Goal: Find specific page/section: Find specific page/section

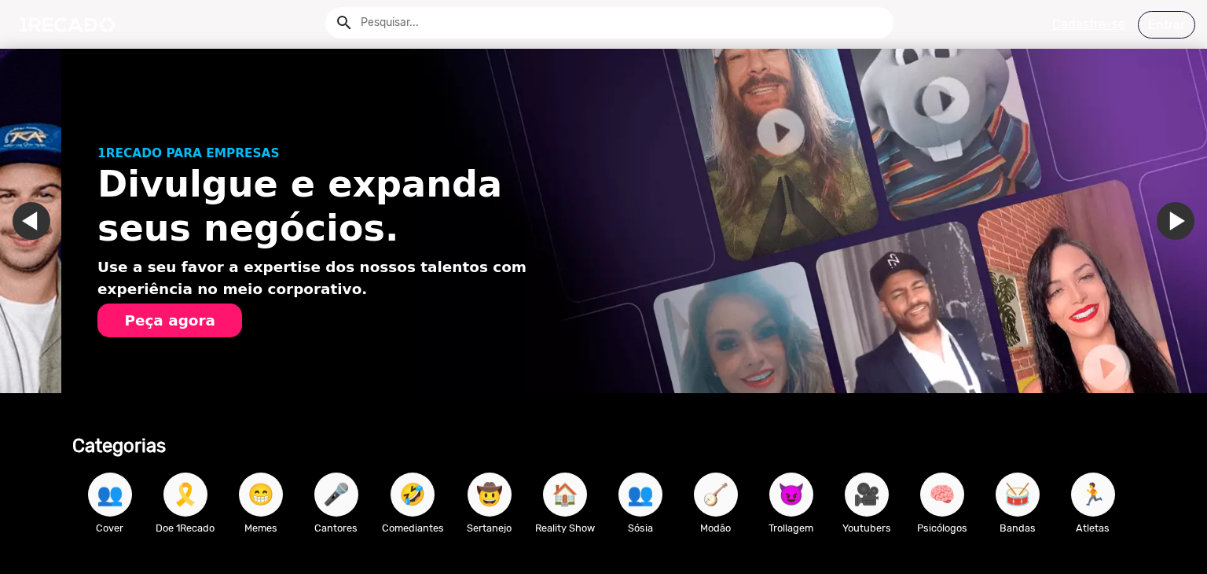
scroll to position [0, 1195]
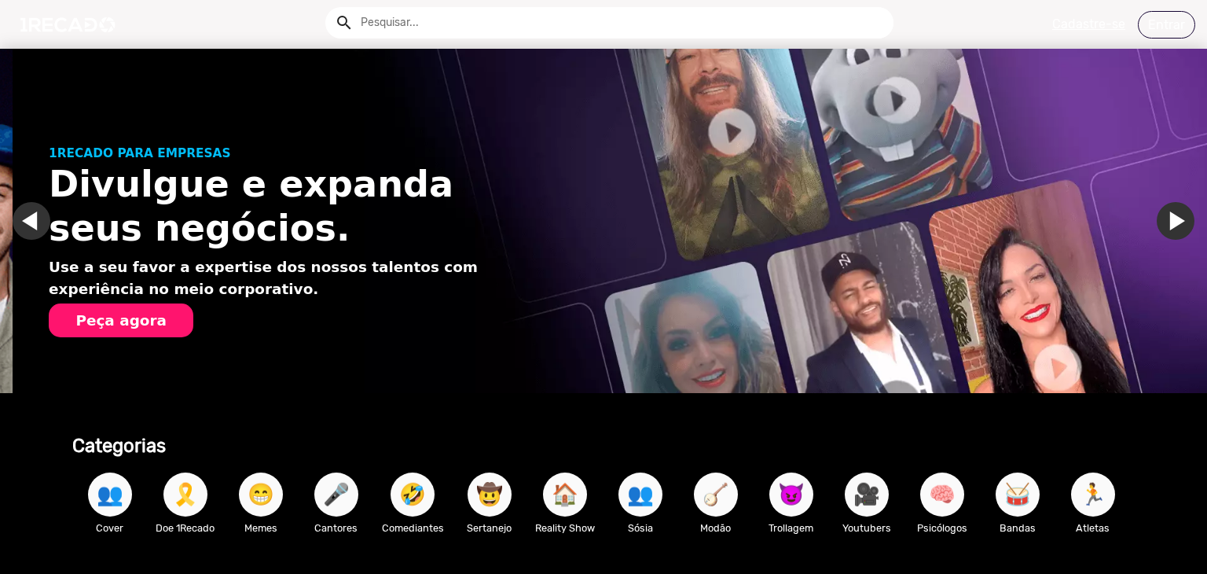
click at [490, 29] on input "text" at bounding box center [621, 22] width 545 height 31
click at [329, 8] on button "search" at bounding box center [343, 22] width 28 height 28
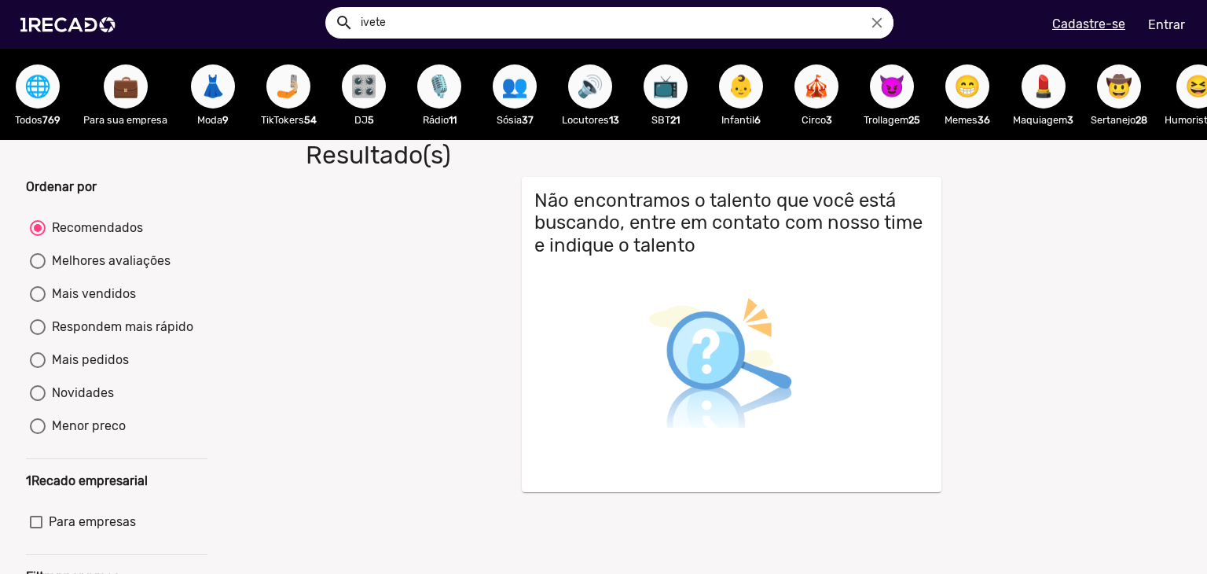
drag, startPoint x: 411, startPoint y: 21, endPoint x: 336, endPoint y: 23, distance: 74.7
click at [336, 23] on div "search ivete close" at bounding box center [609, 22] width 568 height 31
type input "cumpadi"
click at [329, 8] on button "search" at bounding box center [343, 22] width 28 height 28
